Goal: Communication & Community: Answer question/provide support

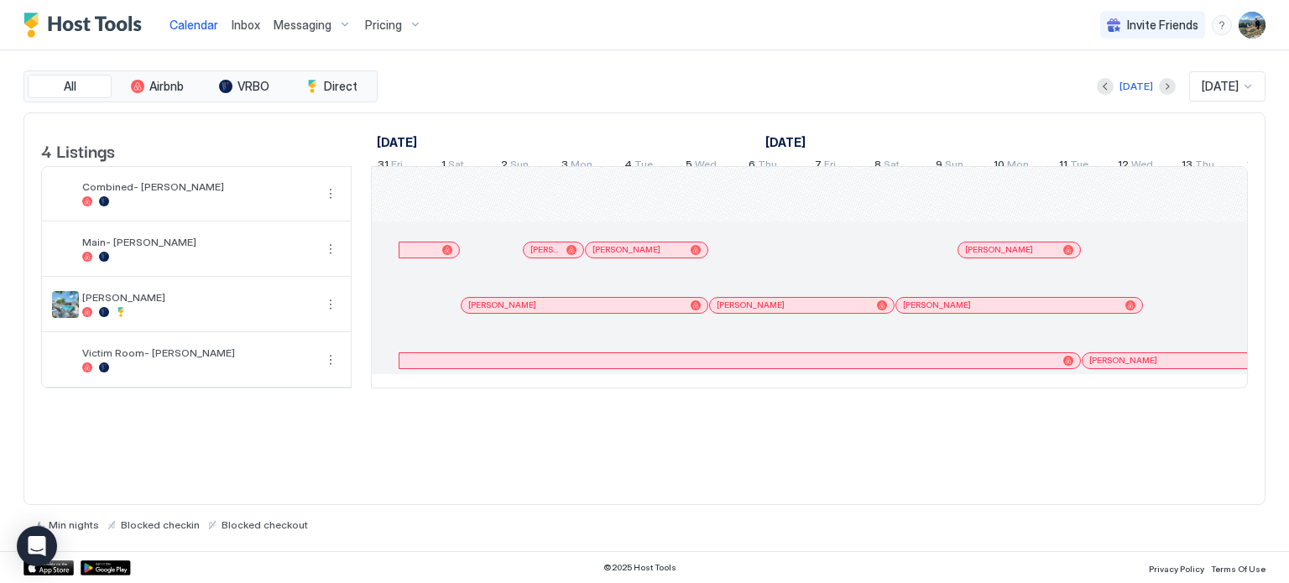
scroll to position [0, 2310]
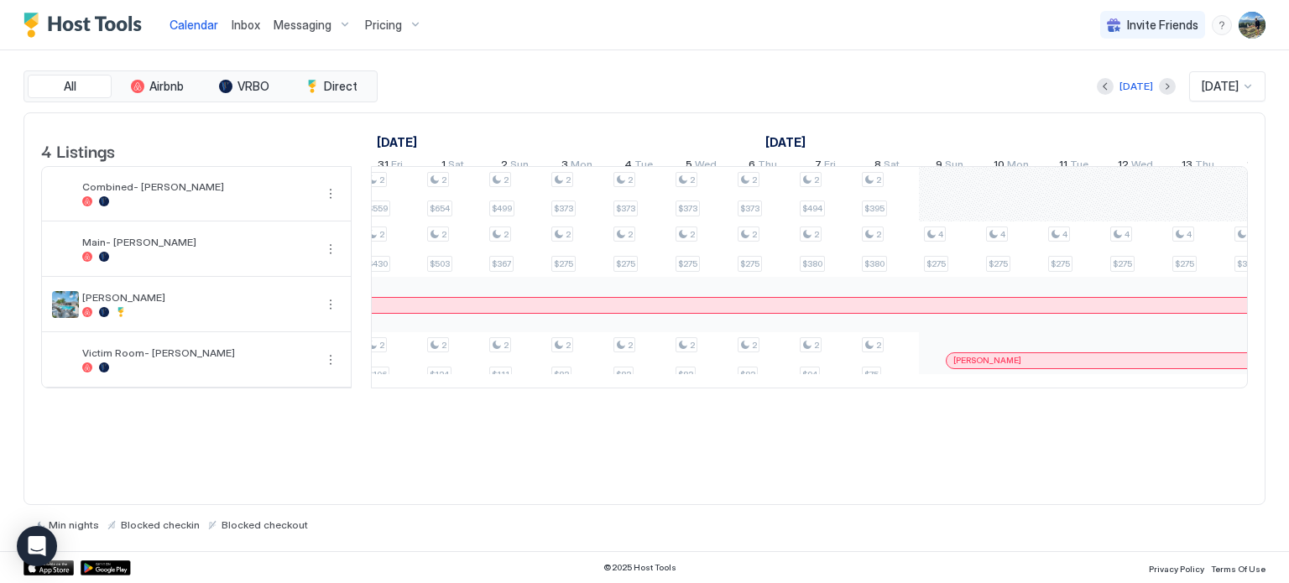
click at [313, 24] on span "Messaging" at bounding box center [303, 25] width 58 height 15
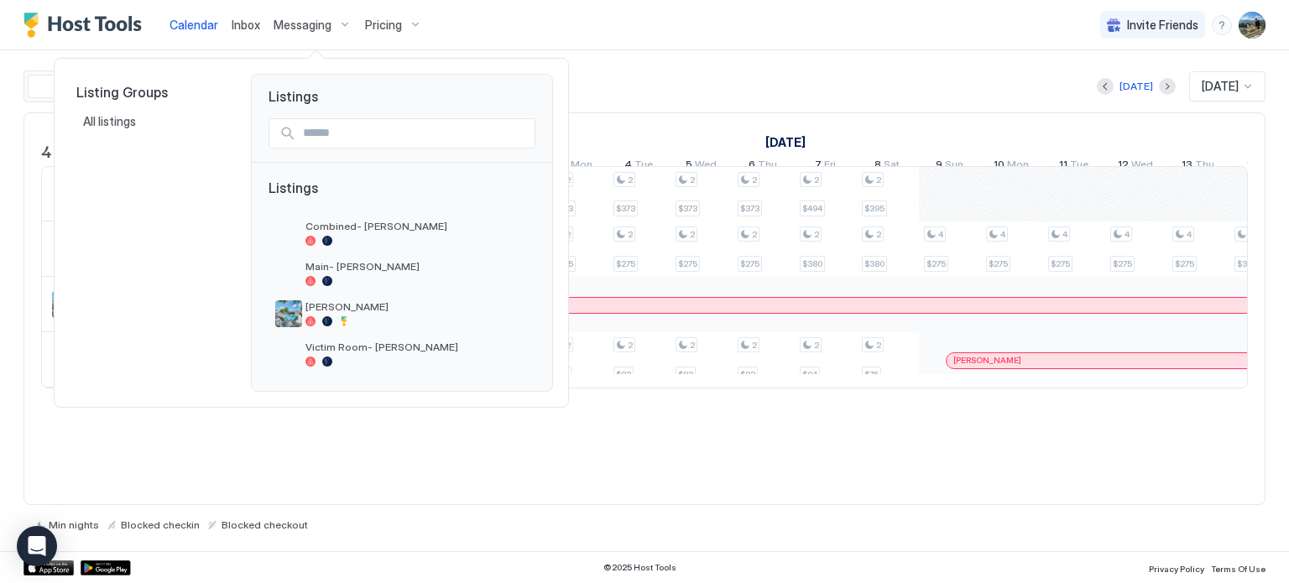
click at [234, 18] on div at bounding box center [644, 291] width 1289 height 583
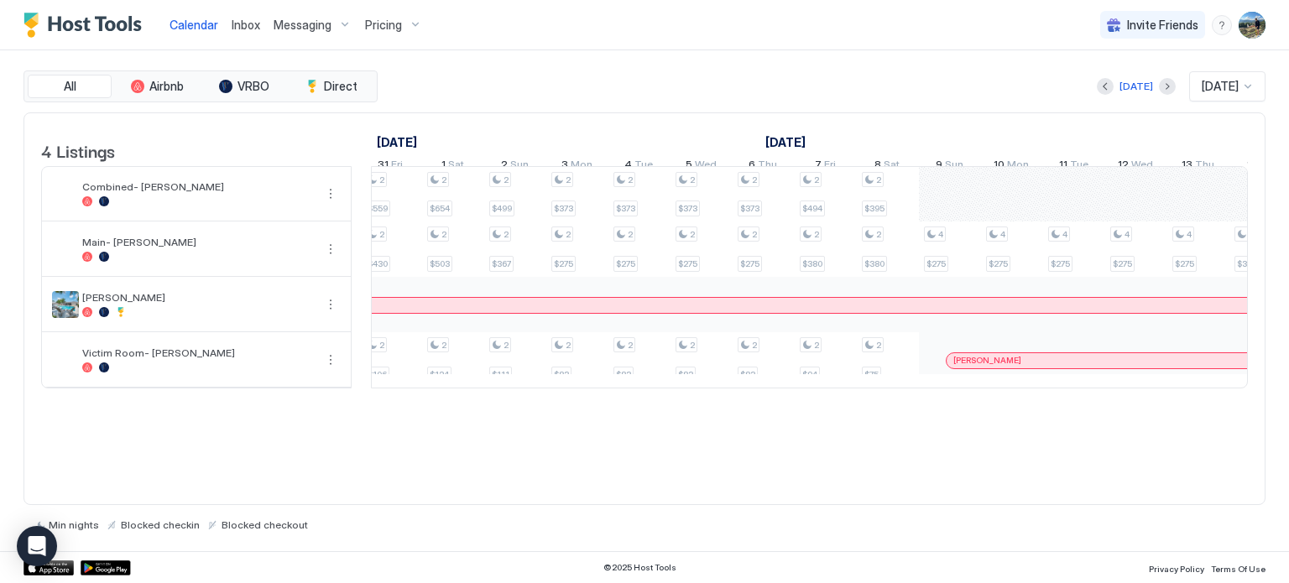
click at [238, 18] on span "Inbox" at bounding box center [246, 25] width 29 height 14
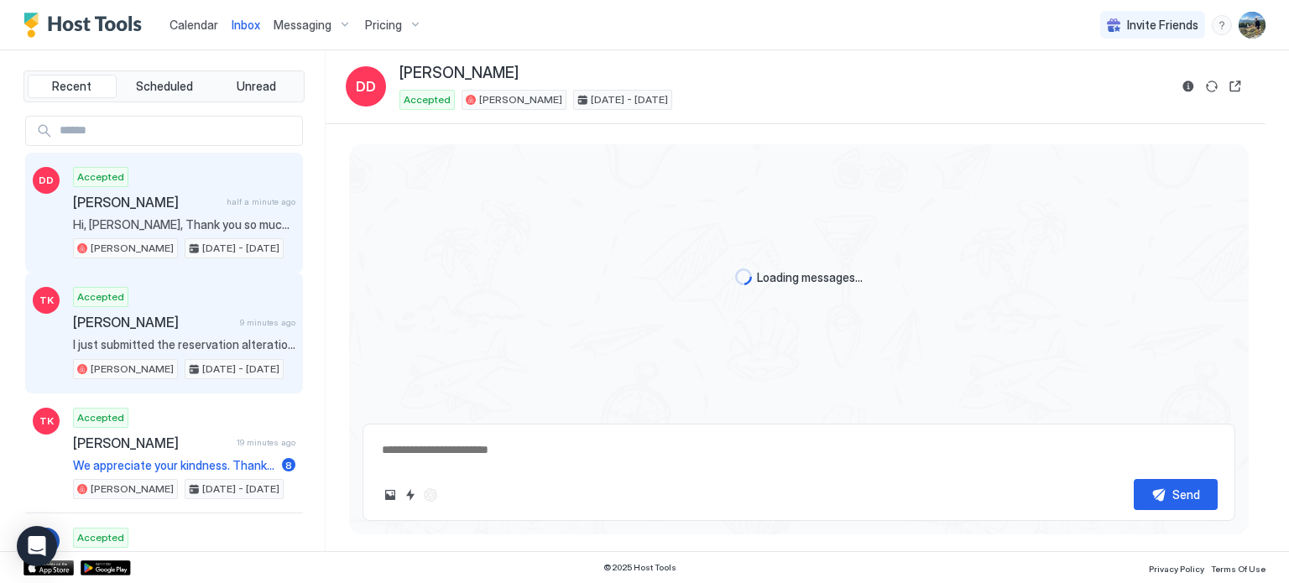
scroll to position [2670, 0]
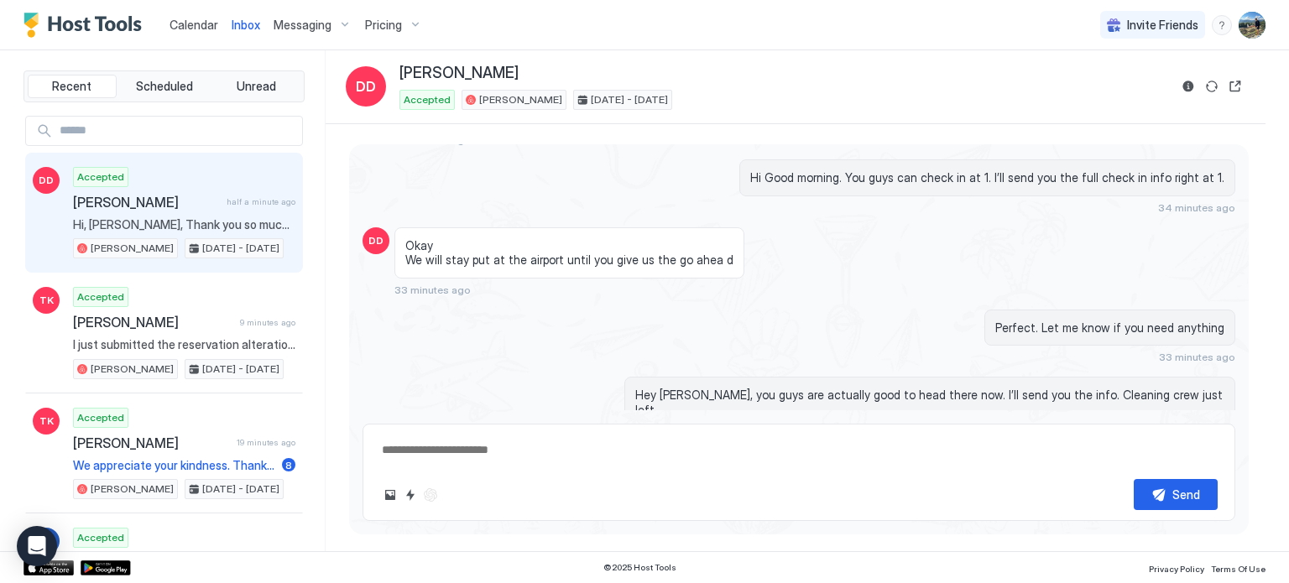
click at [1165, 459] on div "Scheduled Messages" at bounding box center [1159, 468] width 114 height 18
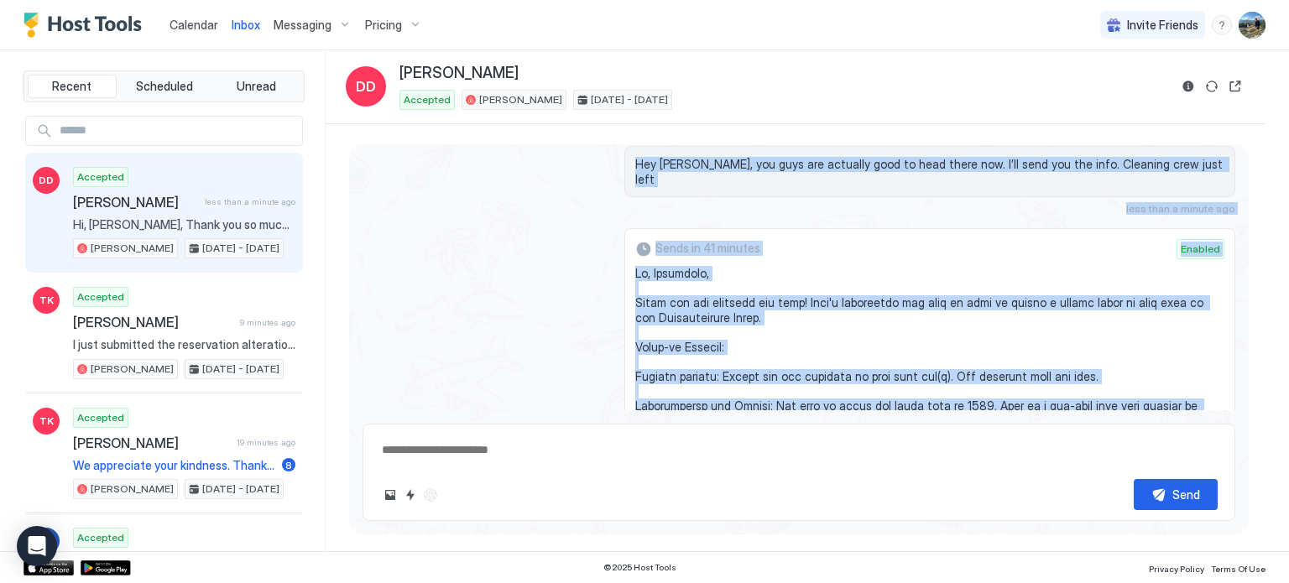
scroll to position [2884, 0]
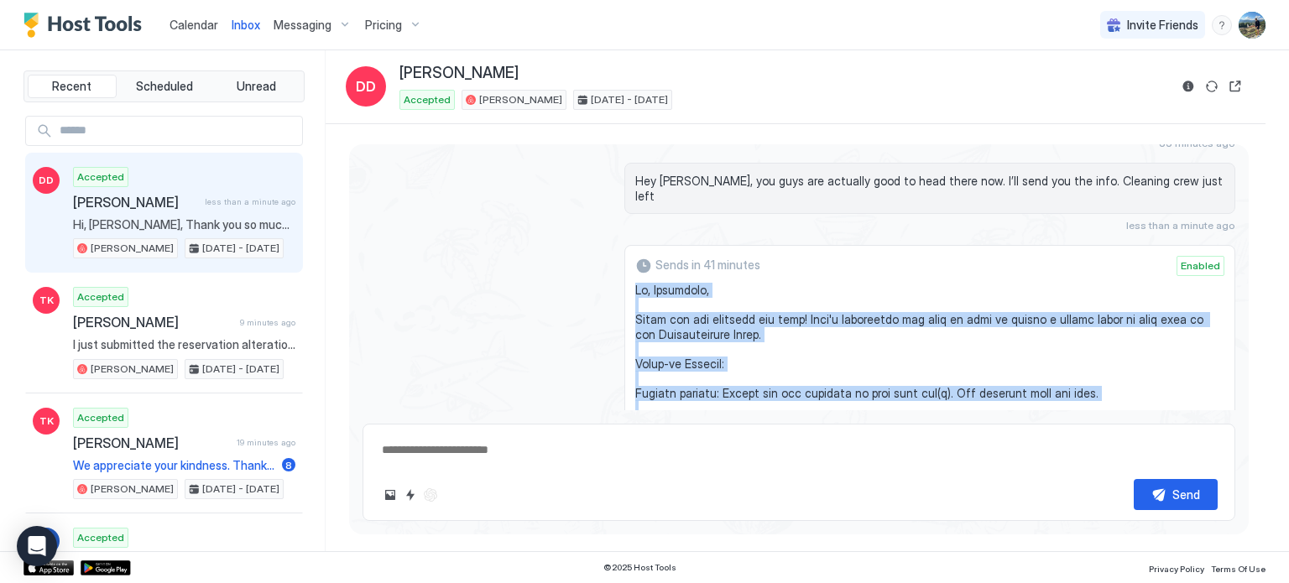
drag, startPoint x: 709, startPoint y: 351, endPoint x: 625, endPoint y: 225, distance: 150.9
click at [625, 245] on div "Sends in 41 minutes Enabled Message Rule Check in Instructions [PERSON_NAME]" at bounding box center [930, 561] width 611 height 632
copy span "Lo, Ipsumdolo, Sitam con adi elitsedd eiu temp! Inci'u laboreetdo mag aliq en a…"
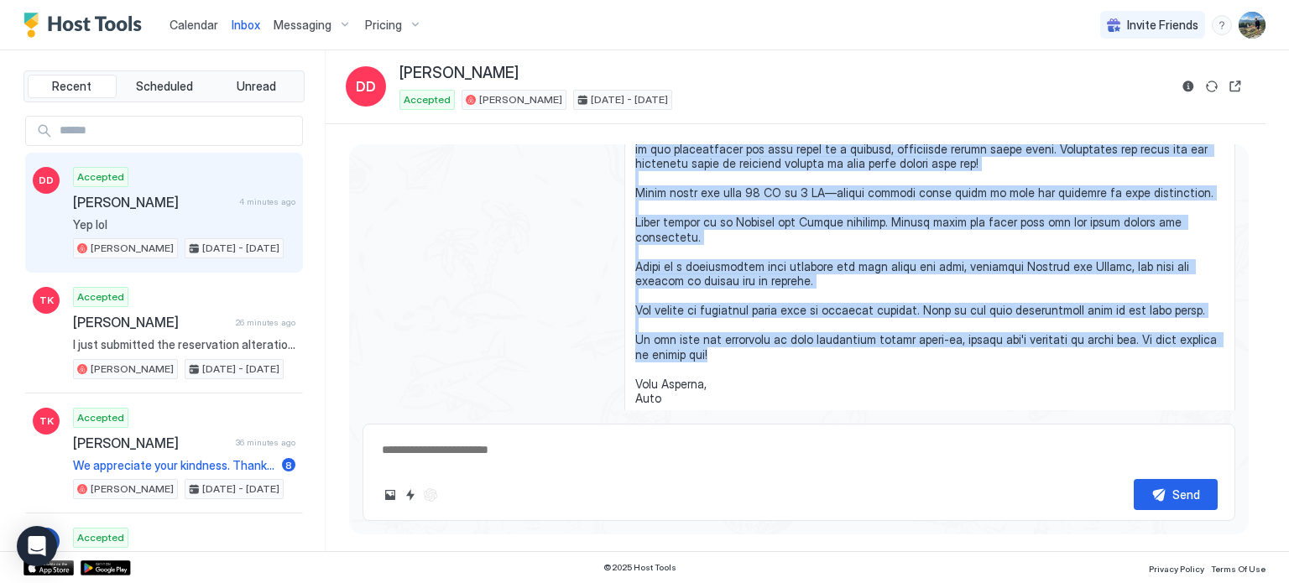
scroll to position [2508, 0]
